Goal: Information Seeking & Learning: Learn about a topic

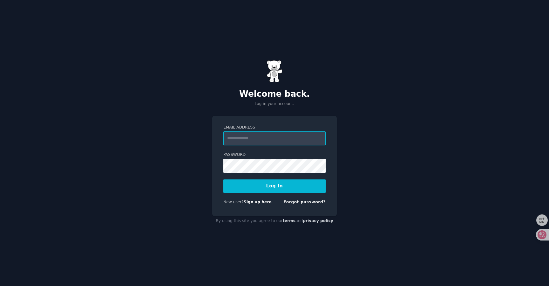
click at [258, 136] on input "Email Address" at bounding box center [274, 138] width 102 height 14
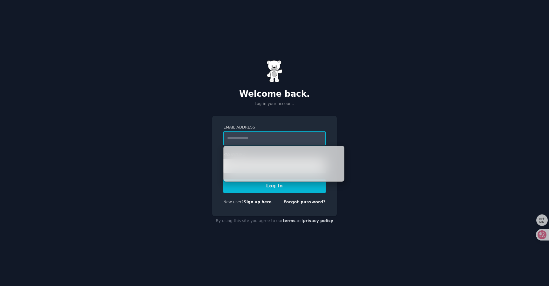
type input "**********"
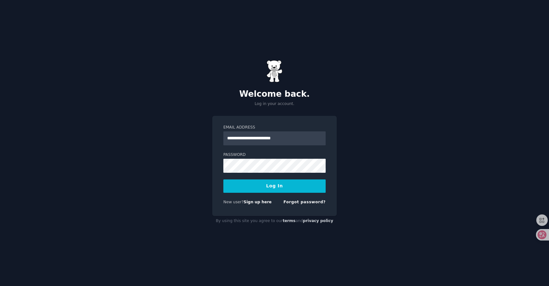
click at [264, 182] on button "Log In" at bounding box center [274, 185] width 102 height 13
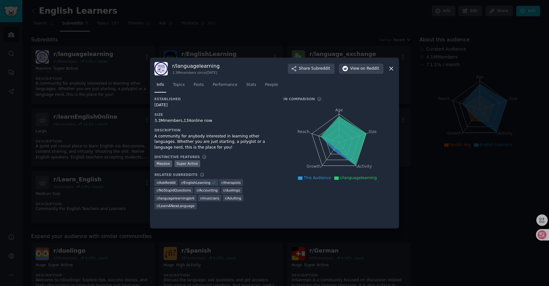
click at [391, 69] on icon at bounding box center [390, 68] width 3 height 3
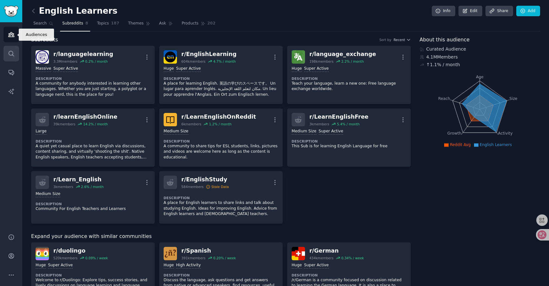
click at [8, 56] on icon "Sidebar" at bounding box center [11, 53] width 7 height 7
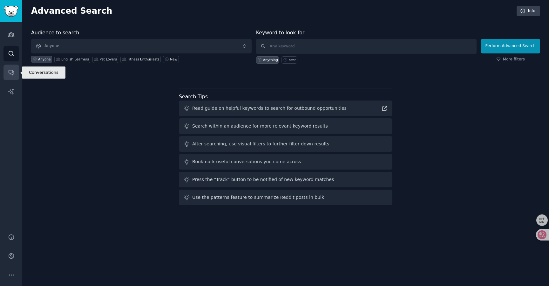
click at [11, 71] on icon "Sidebar" at bounding box center [11, 72] width 7 height 7
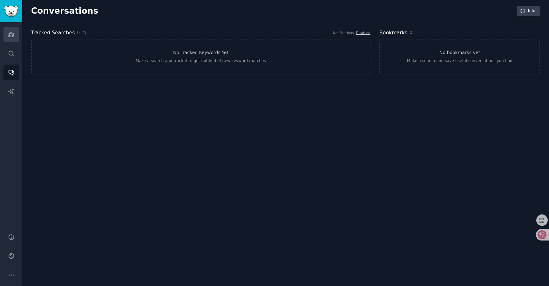
click at [8, 32] on icon "Sidebar" at bounding box center [11, 34] width 7 height 7
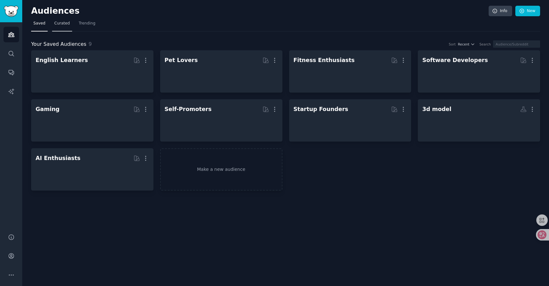
click at [70, 21] on link "Curated" at bounding box center [62, 24] width 20 height 13
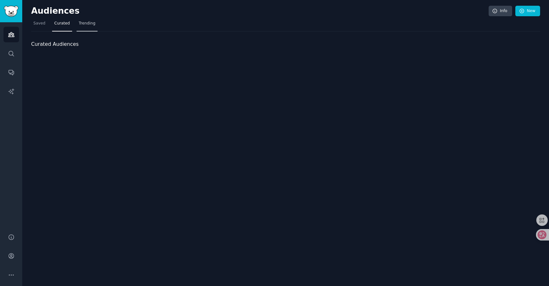
click at [84, 23] on span "Trending" at bounding box center [87, 24] width 17 height 6
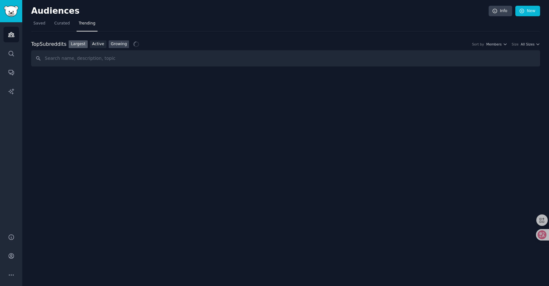
click at [120, 46] on link "Growing" at bounding box center [119, 44] width 21 height 8
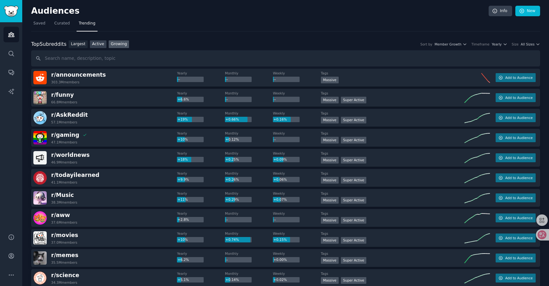
click at [96, 44] on link "Active" at bounding box center [98, 44] width 17 height 8
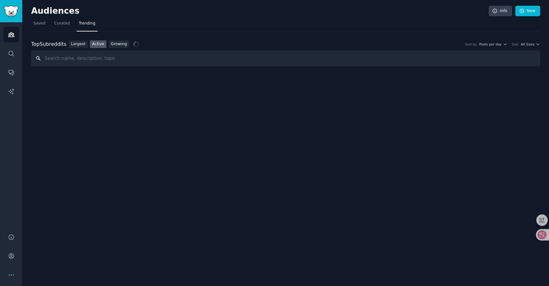
click at [79, 59] on input "text" at bounding box center [285, 58] width 509 height 16
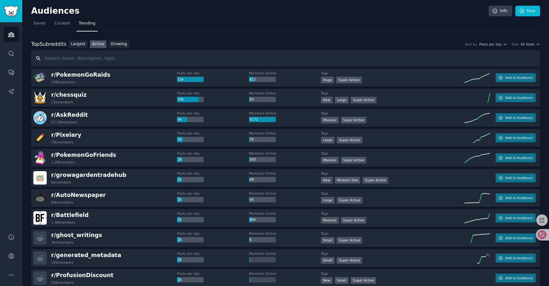
scroll to position [4, 0]
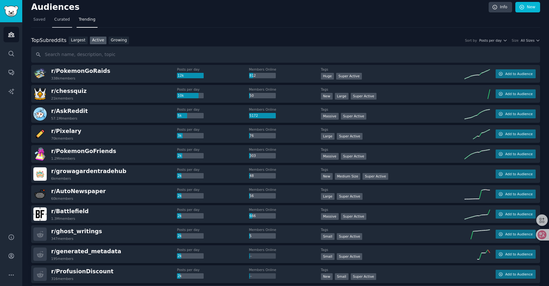
click at [57, 18] on span "Curated" at bounding box center [62, 20] width 16 height 6
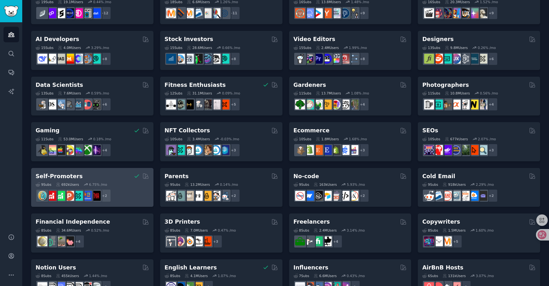
scroll to position [107, 0]
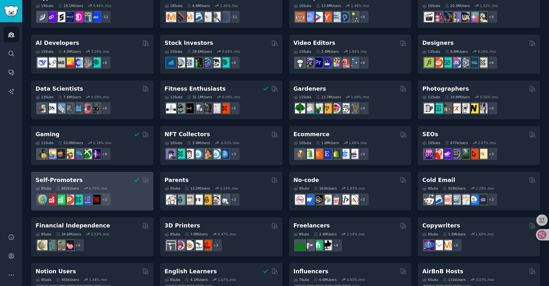
click at [116, 178] on div "Self-Promoters" at bounding box center [92, 180] width 113 height 8
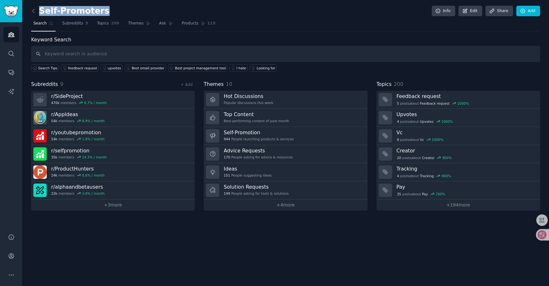
drag, startPoint x: 101, startPoint y: 10, endPoint x: 97, endPoint y: 13, distance: 5.0
click at [97, 13] on div "Self-Promoters Info Edit Share Add" at bounding box center [285, 12] width 509 height 13
click at [79, 11] on h2 "Self-Promoters" at bounding box center [70, 11] width 78 height 10
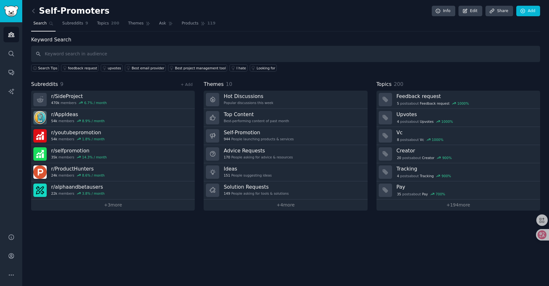
click at [96, 9] on h2 "Self-Promoters" at bounding box center [70, 11] width 78 height 10
click at [89, 55] on input "text" at bounding box center [285, 54] width 509 height 16
click at [246, 101] on div "Popular discussions this week" at bounding box center [249, 102] width 50 height 4
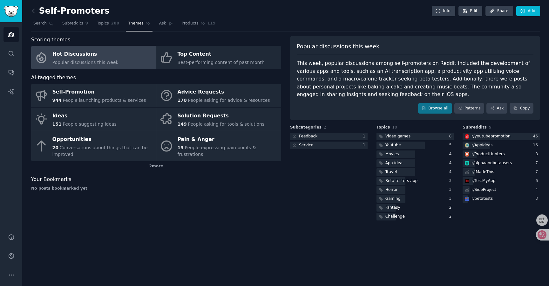
click at [85, 95] on div "Self-Promotion" at bounding box center [99, 92] width 94 height 10
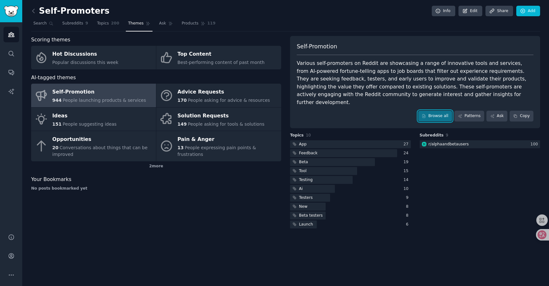
click at [430, 111] on link "Browse all" at bounding box center [435, 116] width 34 height 11
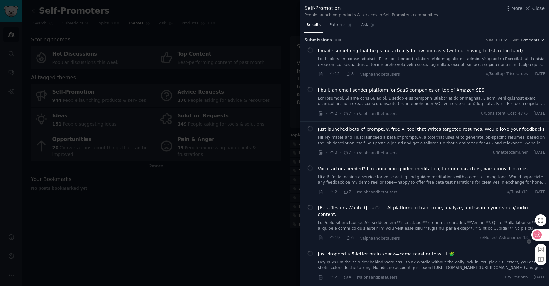
drag, startPoint x: 96, startPoint y: 9, endPoint x: 542, endPoint y: 235, distance: 500.3
click at [540, 235] on icon at bounding box center [537, 234] width 6 height 6
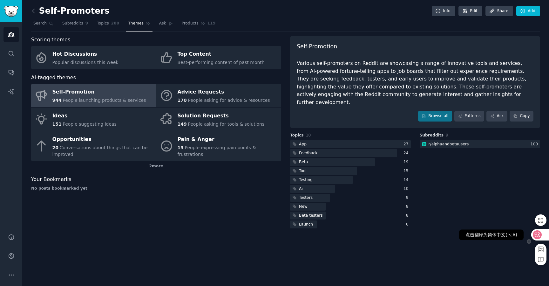
click at [537, 233] on icon at bounding box center [537, 234] width 5 height 5
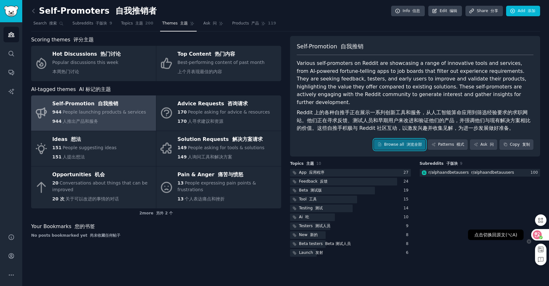
click at [397, 139] on link "Browse all 浏览全部" at bounding box center [400, 144] width 52 height 11
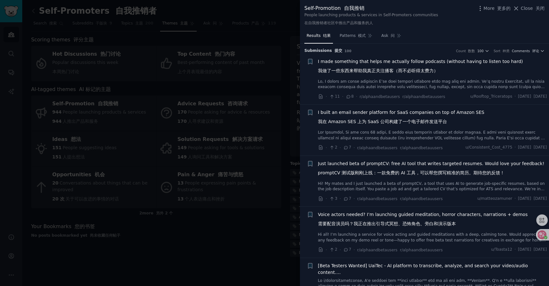
click at [485, 51] on icon "button" at bounding box center [487, 51] width 4 height 4
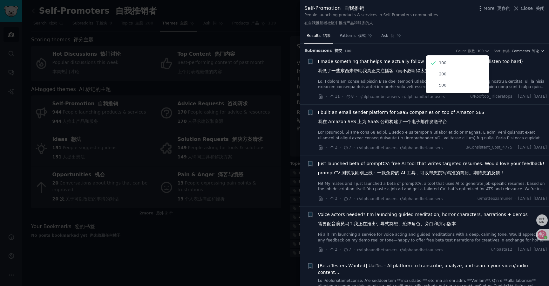
click at [522, 52] on span "Comments 评论" at bounding box center [525, 51] width 27 height 4
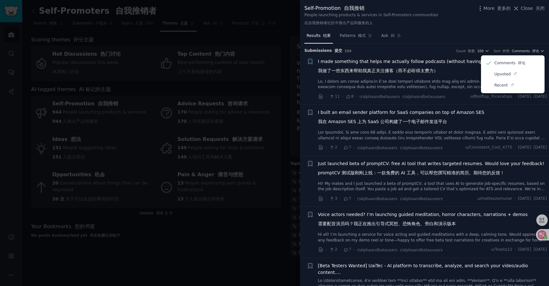
click at [500, 75] on p "Upvoted" at bounding box center [506, 74] width 24 height 6
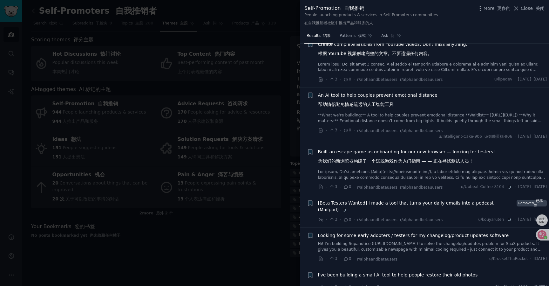
scroll to position [1162, 0]
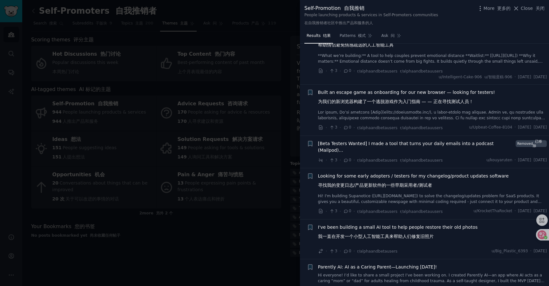
click at [368, 47] on font "帮助情侣避免情感疏远的人工智能工具" at bounding box center [356, 44] width 76 height 5
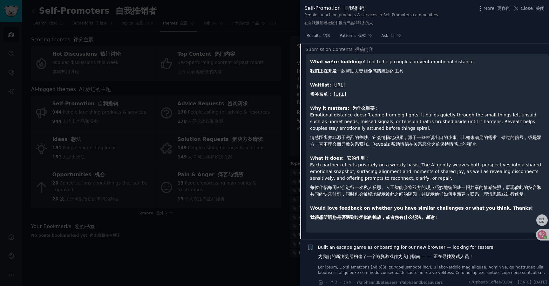
scroll to position [1217, 0]
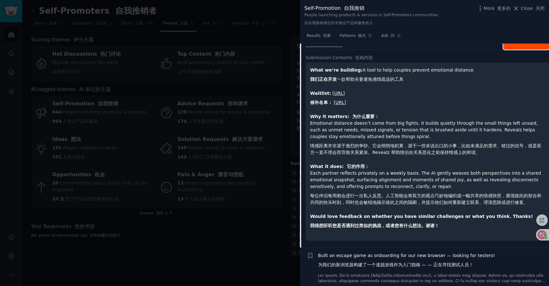
drag, startPoint x: 542, startPoint y: 235, endPoint x: 531, endPoint y: 98, distance: 137.7
click at [531, 47] on span "Reply on Reddit 在 Reddit 上 回复" at bounding box center [529, 39] width 30 height 16
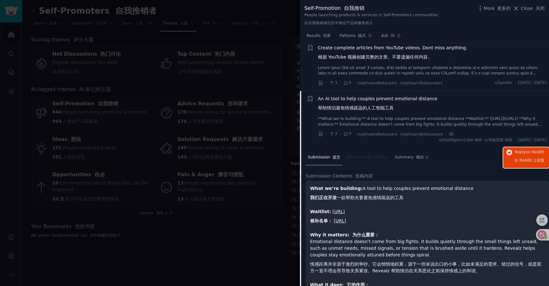
scroll to position [1034, 0]
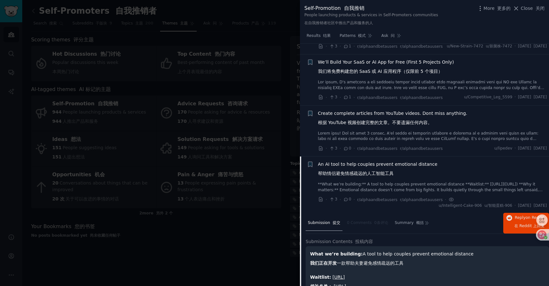
click at [544, 10] on font "关闭" at bounding box center [540, 8] width 9 height 5
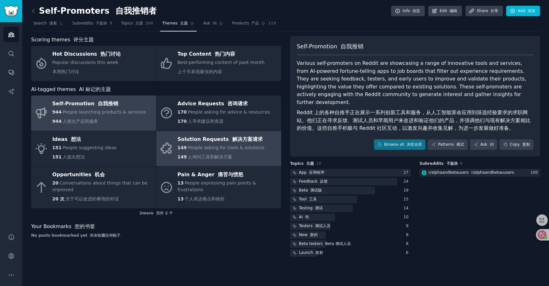
click at [229, 148] on span "People asking for tools & solutions" at bounding box center [226, 147] width 77 height 5
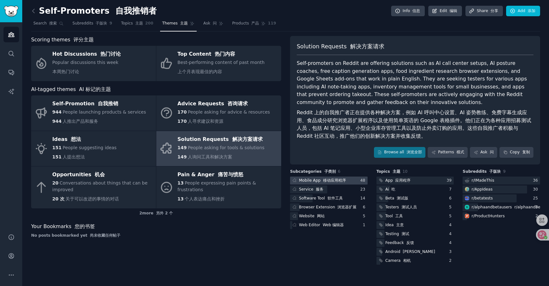
click at [329, 181] on font "移动应用程序" at bounding box center [334, 180] width 23 height 4
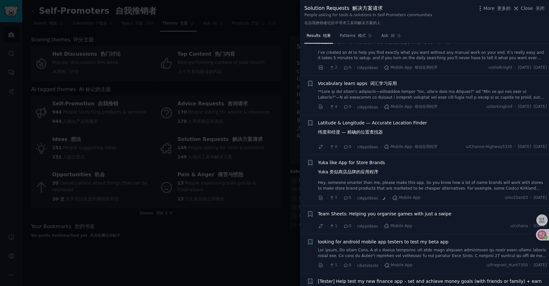
scroll to position [1734, 0]
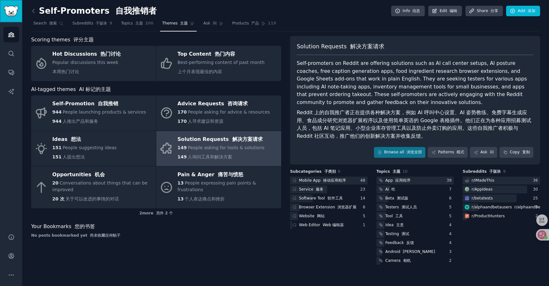
click at [11, 10] on img "Sidebar" at bounding box center [11, 11] width 15 height 11
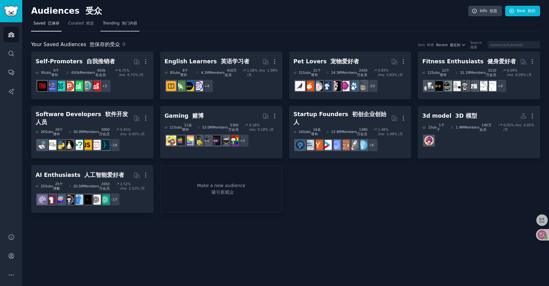
click at [111, 23] on span "Trending 热门内容" at bounding box center [120, 24] width 34 height 6
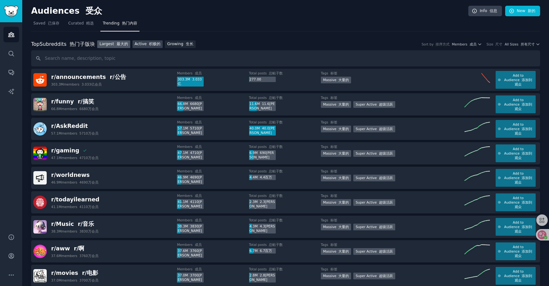
click at [147, 44] on font at bounding box center [148, 44] width 3 height 4
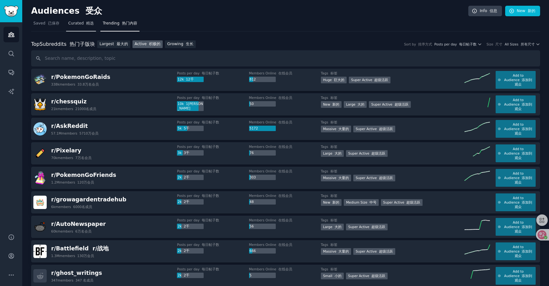
click at [84, 26] on link "Curated 精选" at bounding box center [81, 24] width 30 height 13
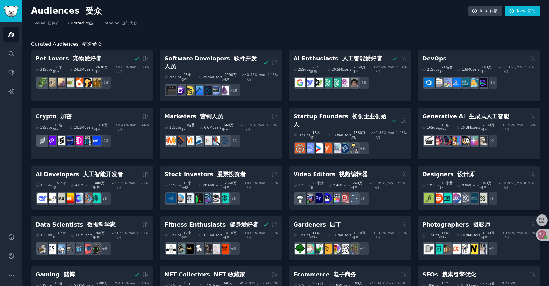
scroll to position [51, 0]
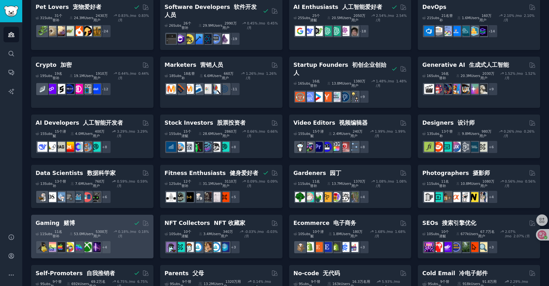
click at [91, 219] on div "Gaming 赌博" at bounding box center [92, 223] width 113 height 8
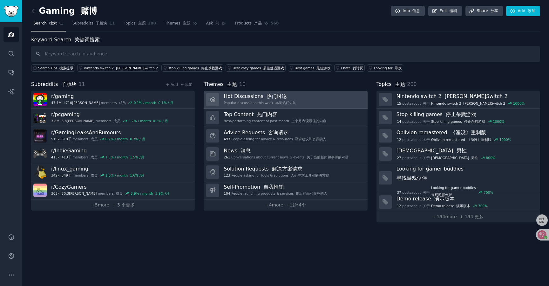
click at [297, 97] on link "Hot Discussions 热门讨论 Popular discussions this week 本周热门讨论" at bounding box center [286, 100] width 164 height 18
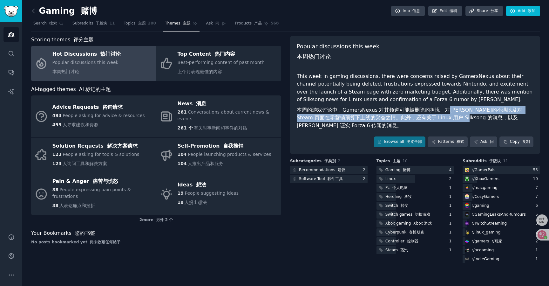
drag, startPoint x: 443, startPoint y: 111, endPoint x: 451, endPoint y: 120, distance: 11.9
click at [451, 120] on font "本周的游戏讨论中，GamersNexus 对其频道可能被删除的担忧、对[PERSON_NAME]的不满以及对 Steam 页面在零营销预算下上线的兴奋之情。此…" at bounding box center [410, 118] width 227 height 22
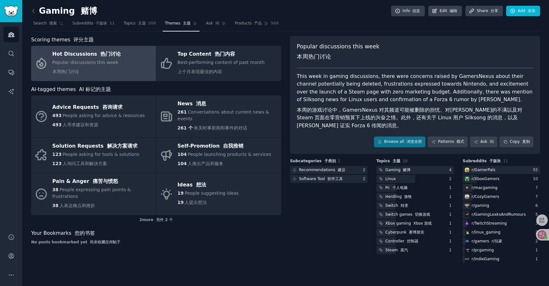
click at [448, 122] on font "本周的游戏讨论中，GamersNexus 对其频道可能被删除的担忧、对[PERSON_NAME]的不满以及对 Steam 页面在零营销预算下上线的兴奋之情。此…" at bounding box center [415, 118] width 237 height 24
click at [399, 142] on link "Browse all 浏览全部" at bounding box center [400, 141] width 52 height 11
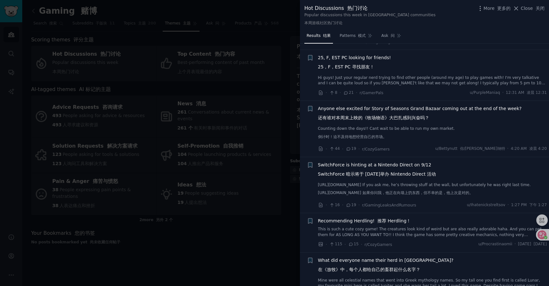
scroll to position [1034, 0]
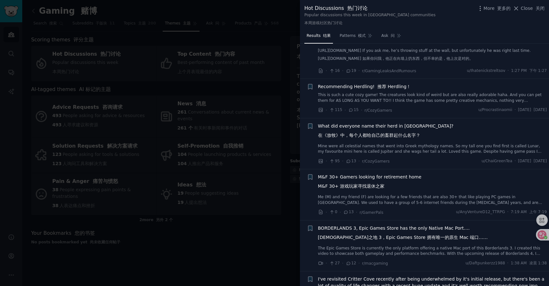
click at [257, 229] on div at bounding box center [274, 143] width 549 height 286
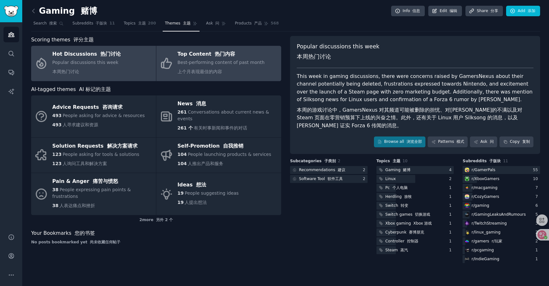
click at [222, 63] on span "Best-performing content of past month 上个月表现最佳的内容" at bounding box center [221, 67] width 87 height 14
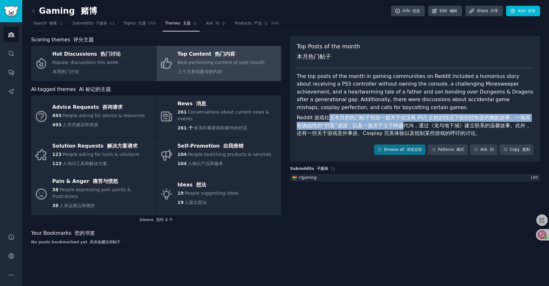
drag, startPoint x: 334, startPoint y: 118, endPoint x: 398, endPoint y: 125, distance: 63.9
click at [398, 125] on font "Reddit 游戏社区本月的热门帖子包括一篇关于在没有 PS5 主机的情况下收到控制器的幽默故事、一项具有挑战性的“扫雷”成就，以及一篇关于父子跨越代沟，通过…" at bounding box center [414, 125] width 234 height 22
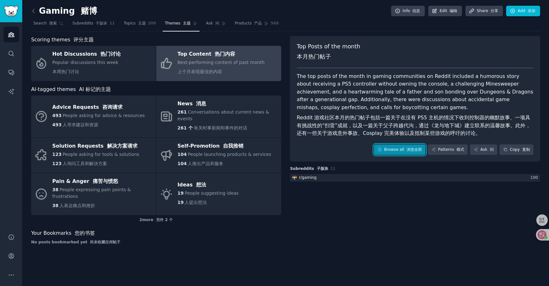
click at [401, 147] on link "Browse all 浏览全部" at bounding box center [400, 149] width 52 height 11
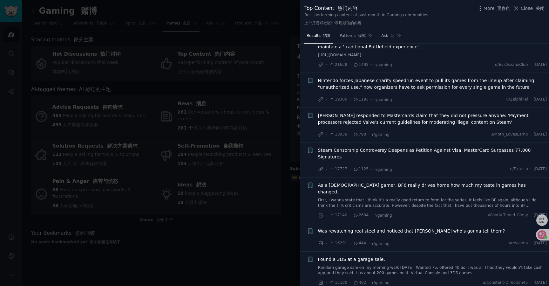
scroll to position [553, 0]
